Goal: Task Accomplishment & Management: Use online tool/utility

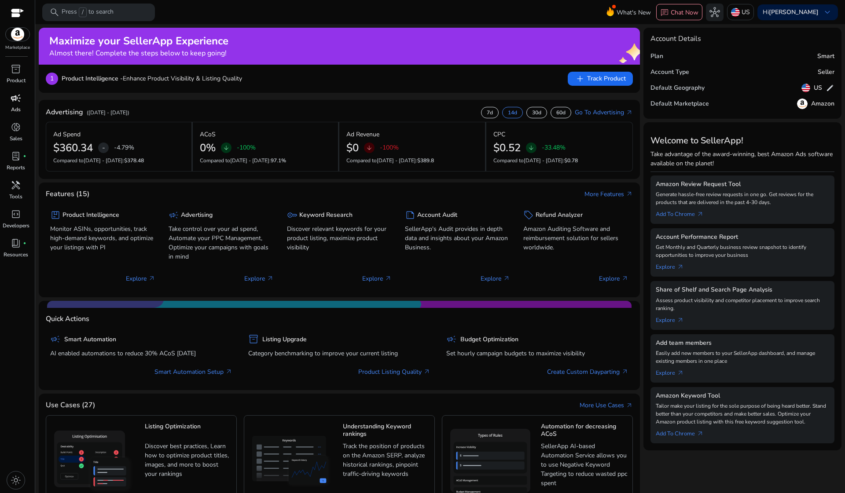
click at [18, 106] on p "Ads" at bounding box center [16, 110] width 10 height 8
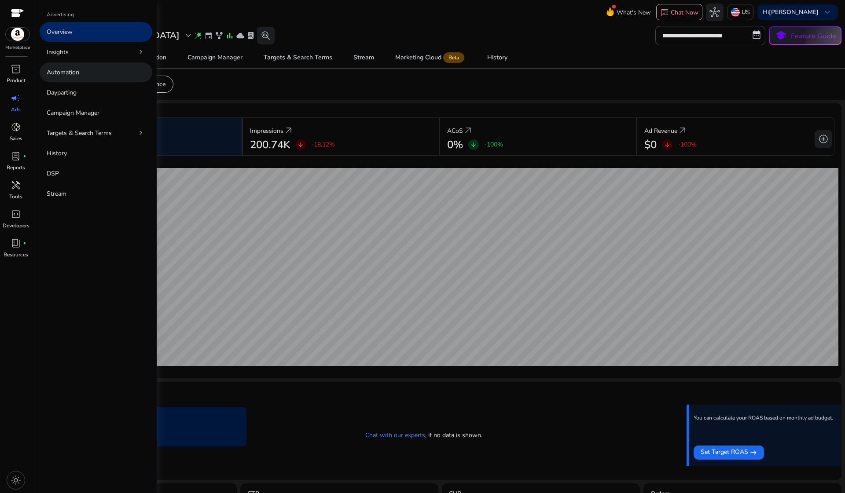
click at [92, 77] on link "Automation" at bounding box center [96, 72] width 113 height 20
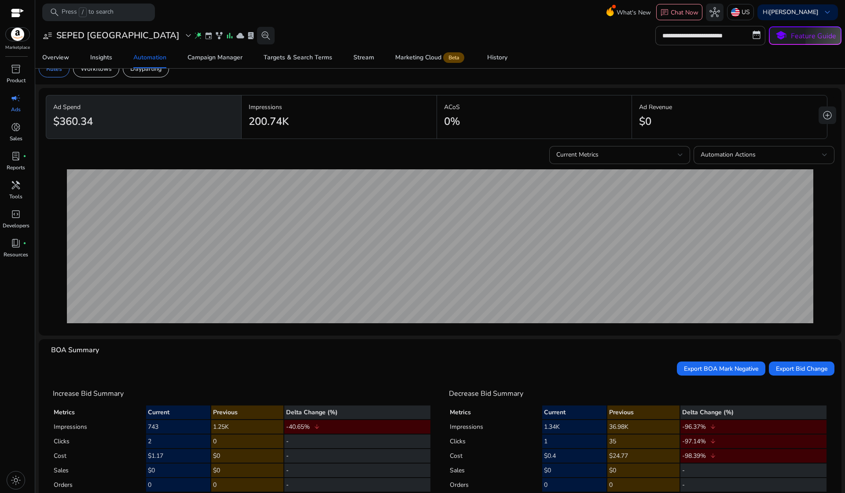
scroll to position [15, 0]
click at [207, 55] on div "Campaign Manager" at bounding box center [214, 58] width 55 height 6
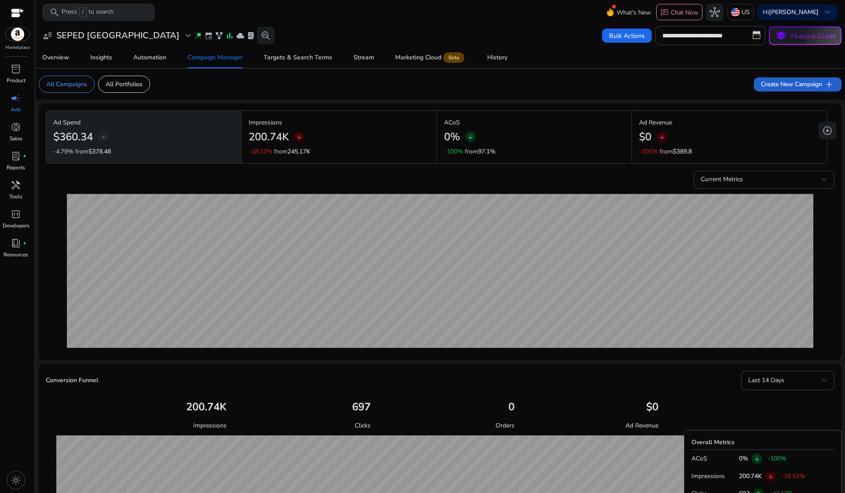
click at [794, 87] on span "Create New Campaign add" at bounding box center [797, 84] width 73 height 11
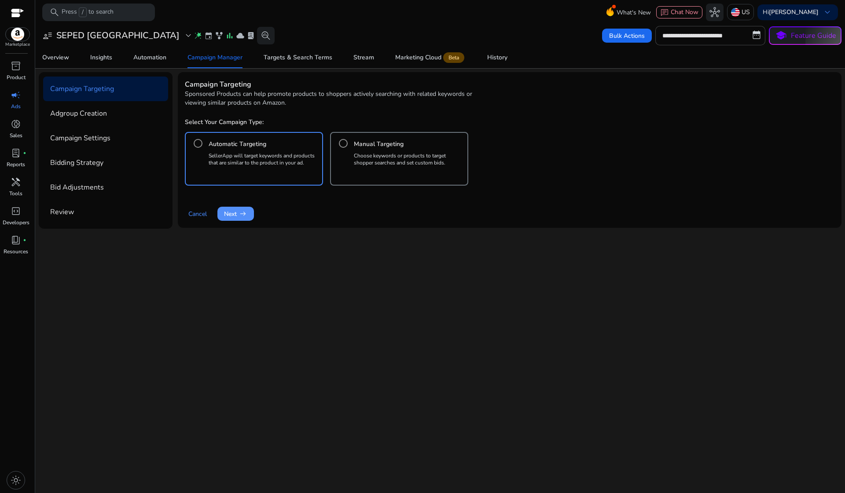
click at [242, 215] on span "arrow_right_alt" at bounding box center [242, 213] width 9 height 9
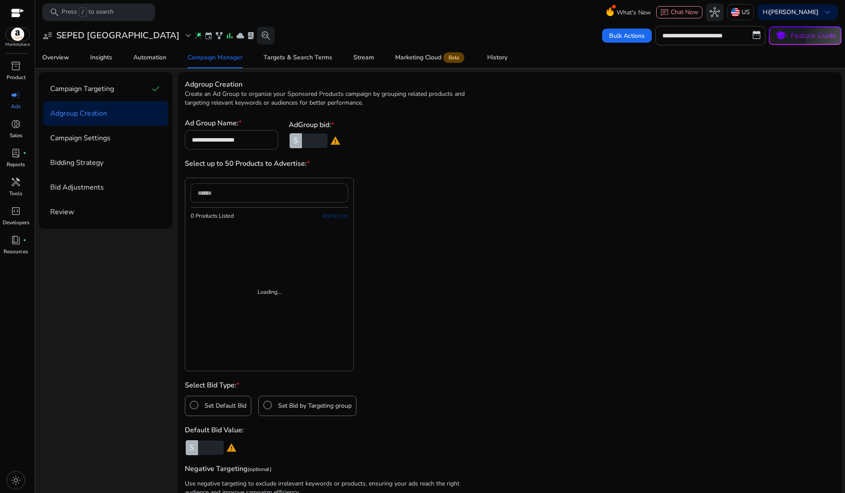
click at [239, 201] on div at bounding box center [268, 192] width 143 height 19
